Goal: Navigation & Orientation: Find specific page/section

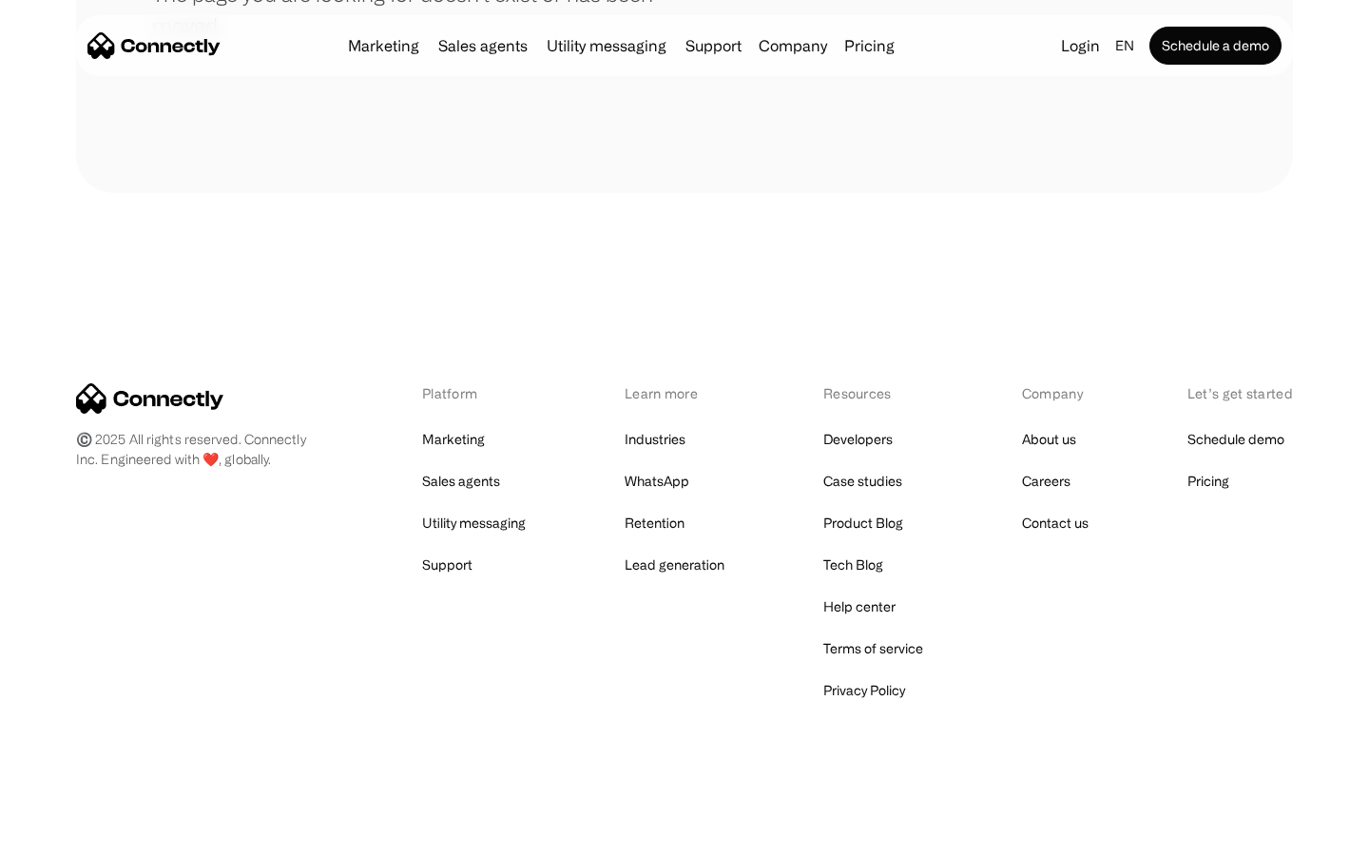
scroll to position [347, 0]
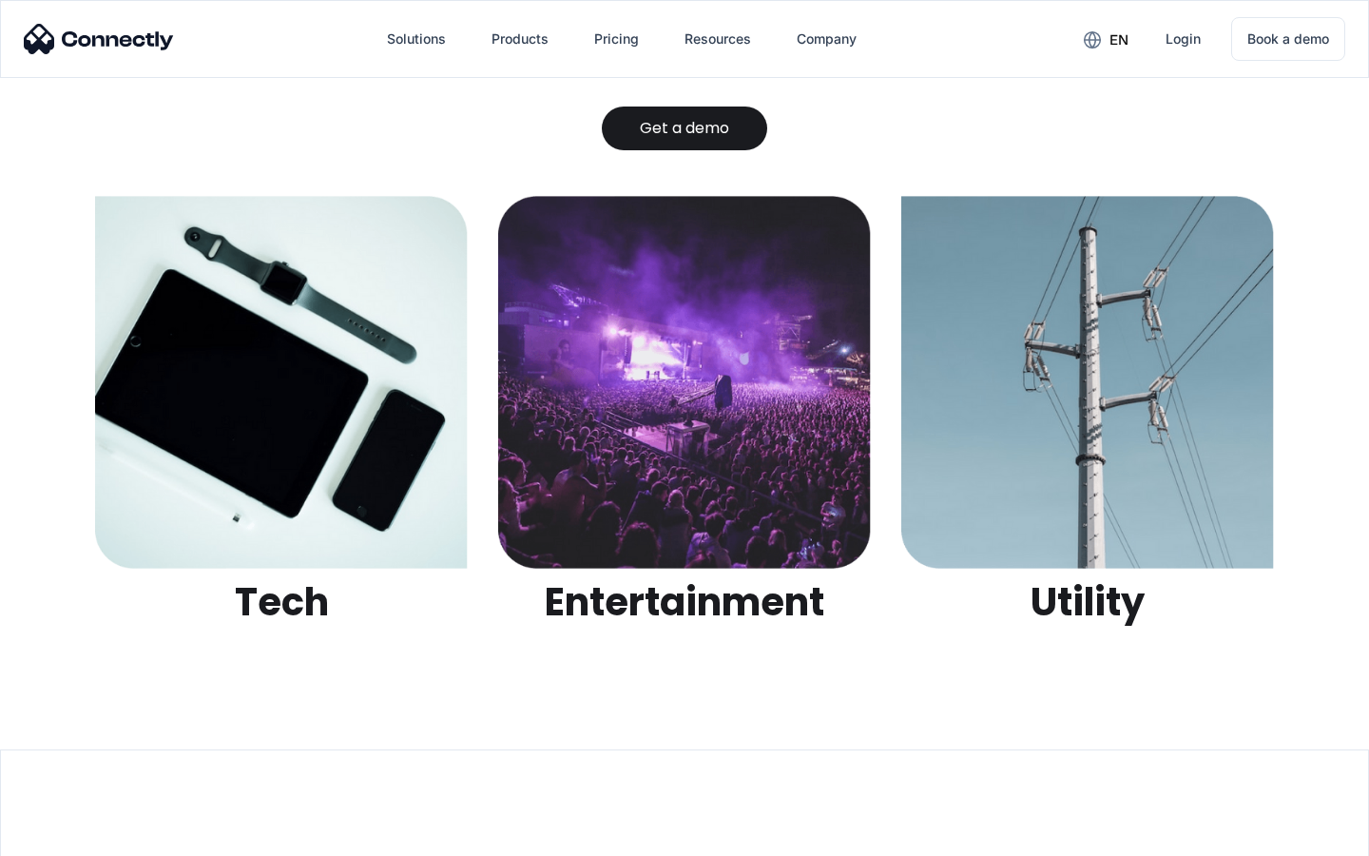
scroll to position [5999, 0]
